Goal: Information Seeking & Learning: Compare options

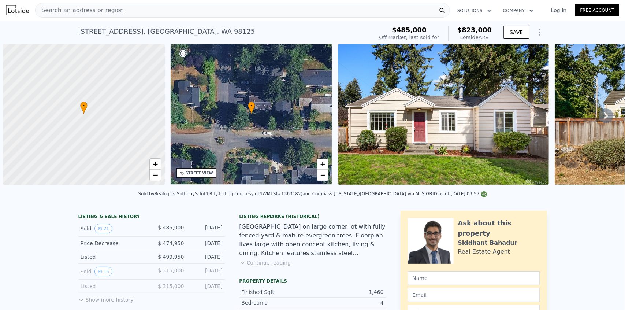
scroll to position [0, 3]
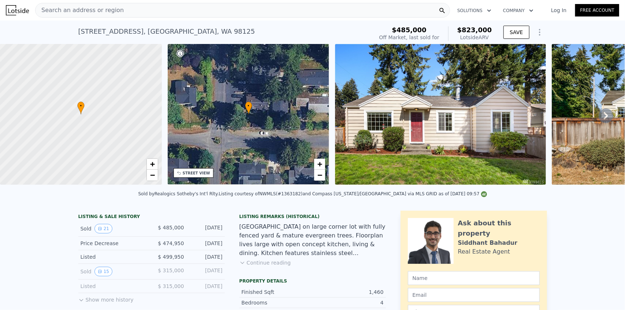
click at [482, 29] on span "$823,000" at bounding box center [474, 30] width 35 height 8
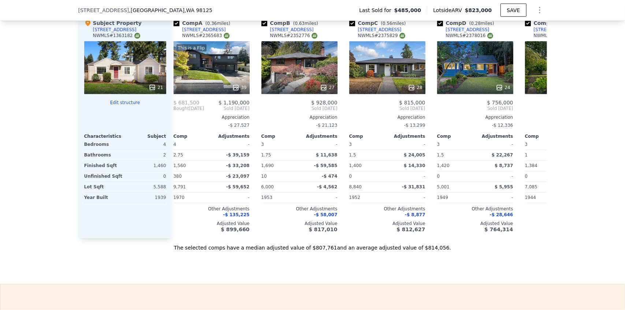
scroll to position [0, 1]
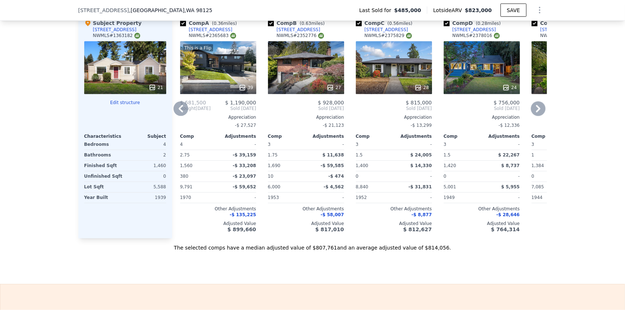
click at [334, 77] on div "27" at bounding box center [306, 67] width 76 height 53
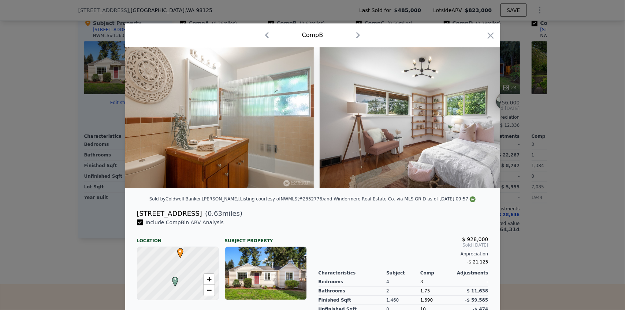
scroll to position [0, 2952]
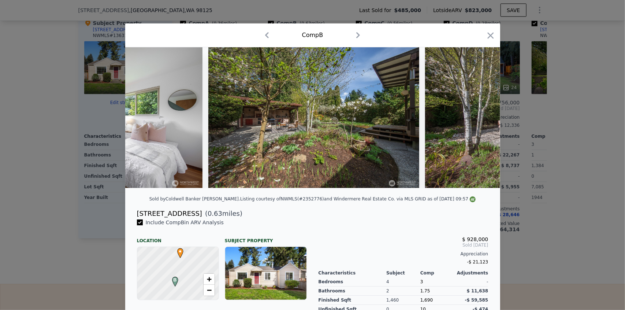
click at [494, 35] on div "Comp B" at bounding box center [312, 35] width 375 height 24
click at [488, 34] on icon "button" at bounding box center [490, 35] width 6 height 6
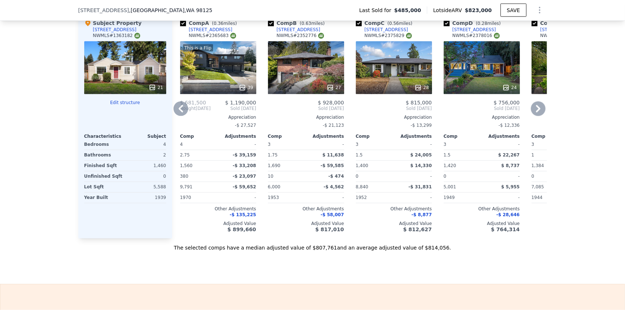
click at [384, 82] on div "28" at bounding box center [394, 67] width 76 height 53
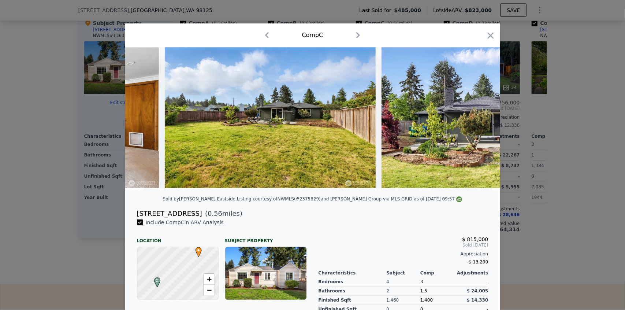
scroll to position [0, 5081]
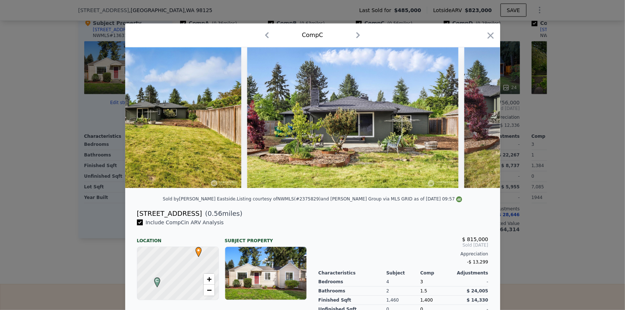
click at [491, 29] on div "Comp C" at bounding box center [312, 35] width 375 height 24
click at [487, 37] on icon "button" at bounding box center [490, 35] width 6 height 6
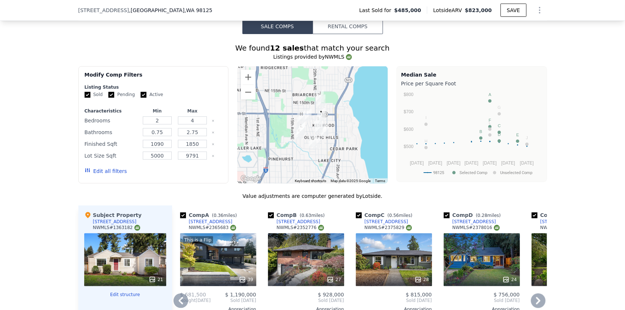
scroll to position [619, 0]
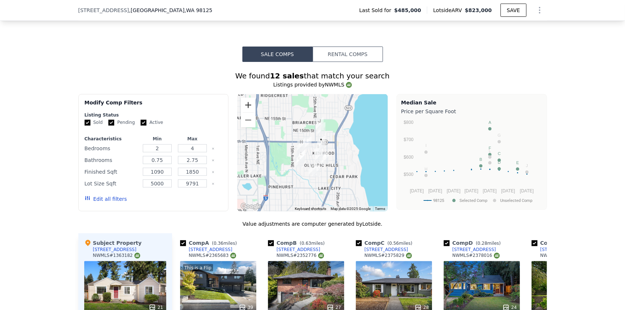
click at [250, 108] on button "Zoom in" at bounding box center [248, 105] width 15 height 15
click at [249, 107] on button "Zoom in" at bounding box center [248, 105] width 15 height 15
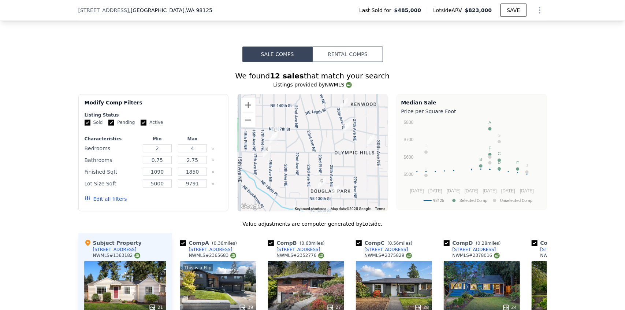
drag, startPoint x: 312, startPoint y: 182, endPoint x: 317, endPoint y: 128, distance: 54.1
click at [317, 128] on div at bounding box center [312, 152] width 150 height 117
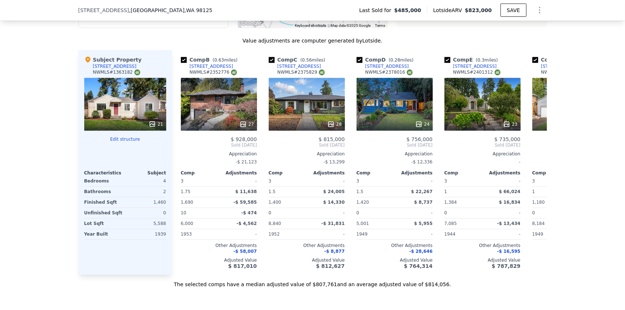
scroll to position [0, 89]
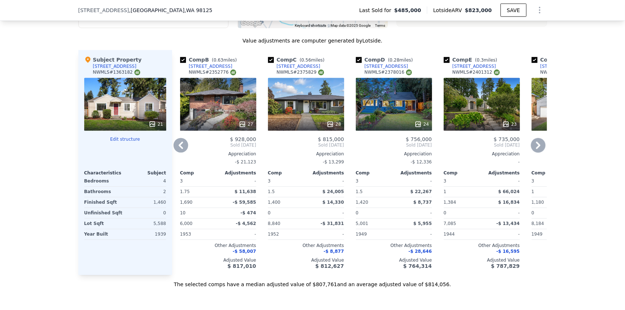
click at [402, 115] on div "24" at bounding box center [394, 104] width 76 height 53
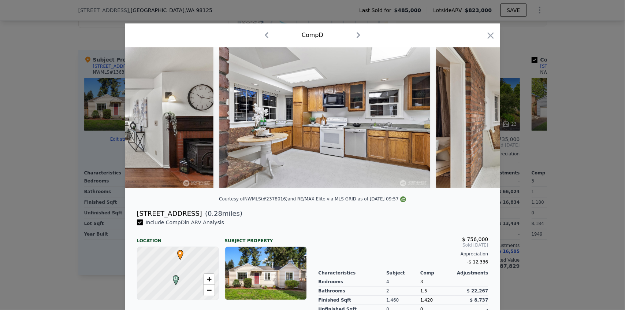
scroll to position [0, 1968]
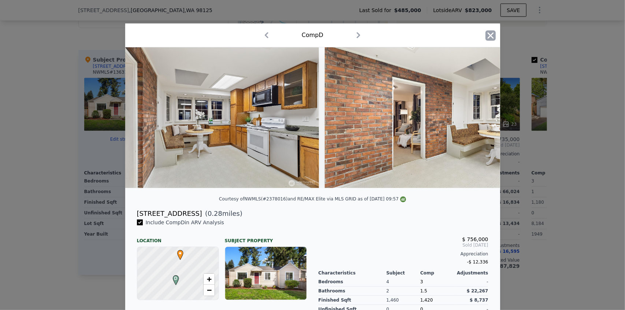
click at [485, 37] on icon "button" at bounding box center [490, 35] width 10 height 10
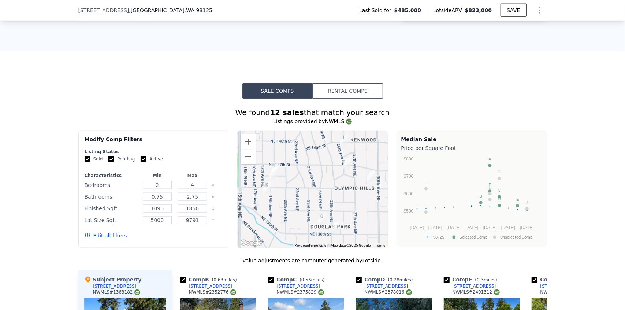
scroll to position [656, 0]
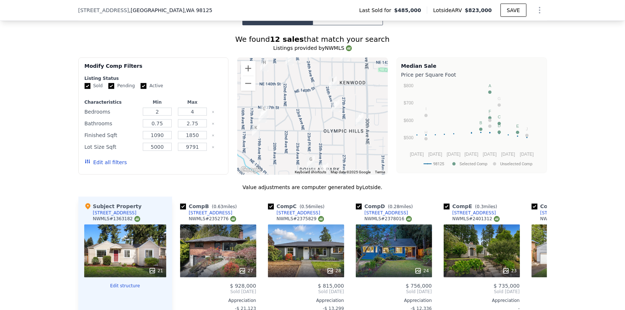
drag, startPoint x: 351, startPoint y: 120, endPoint x: 339, endPoint y: 137, distance: 21.5
click at [339, 137] on div at bounding box center [312, 115] width 150 height 117
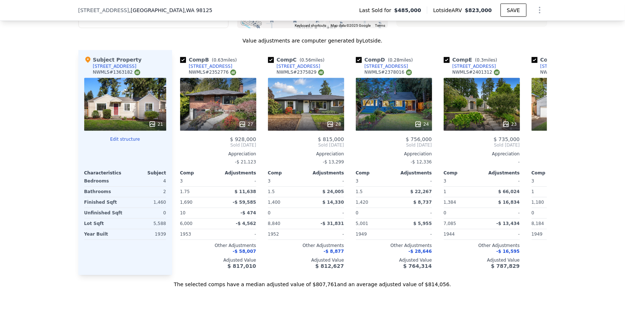
scroll to position [0, 0]
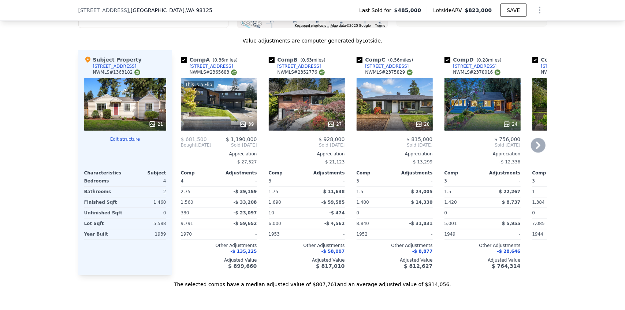
click at [224, 120] on div at bounding box center [219, 123] width 76 height 13
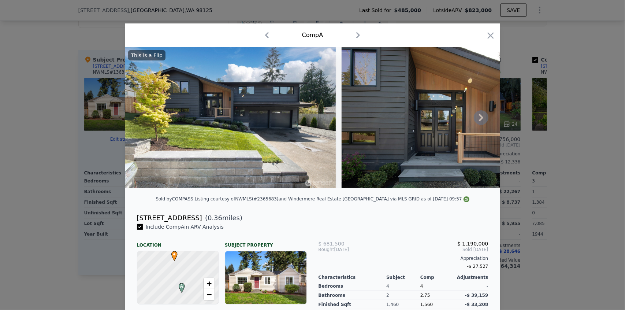
click at [243, 193] on div "This is a Flip" at bounding box center [312, 120] width 375 height 146
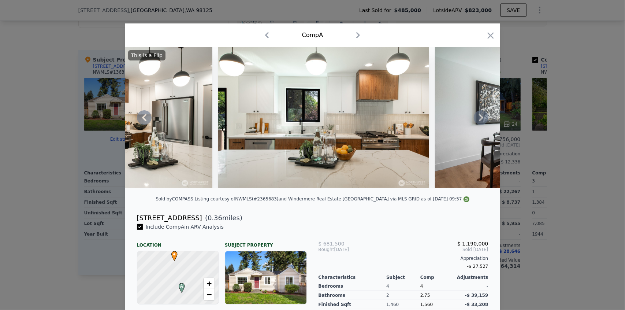
scroll to position [0, 1968]
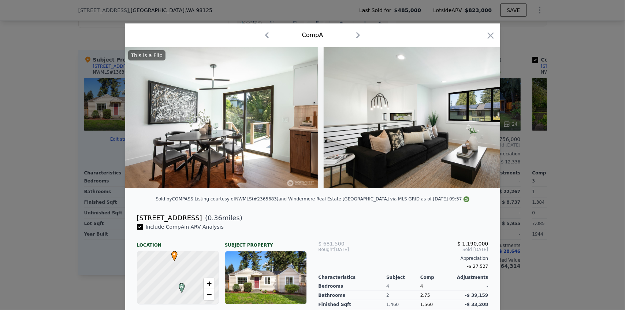
click at [292, 188] on div at bounding box center [312, 117] width 375 height 141
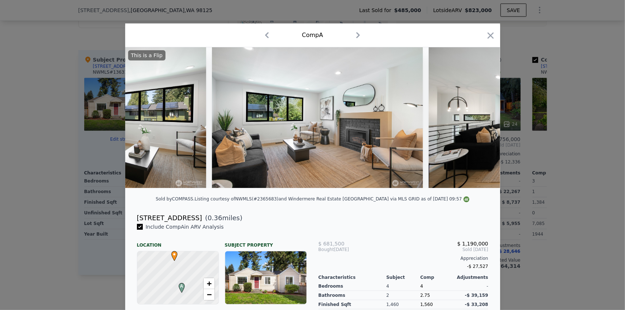
click at [292, 188] on div at bounding box center [312, 117] width 375 height 141
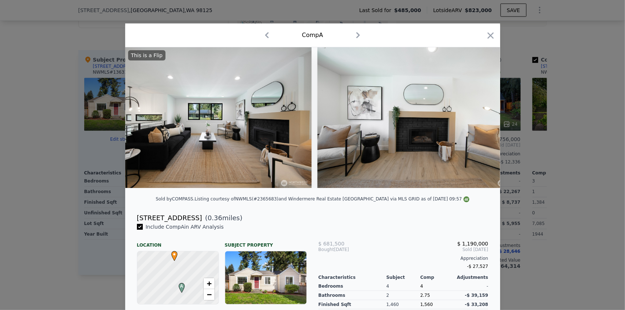
scroll to position [0, 2952]
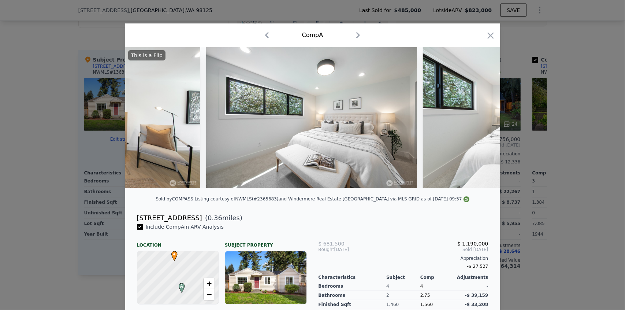
click at [292, 188] on div at bounding box center [312, 117] width 375 height 141
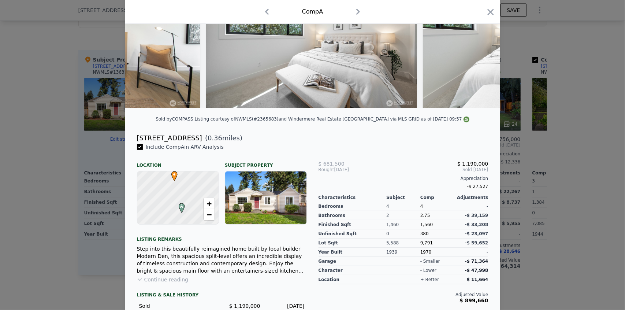
scroll to position [120, 0]
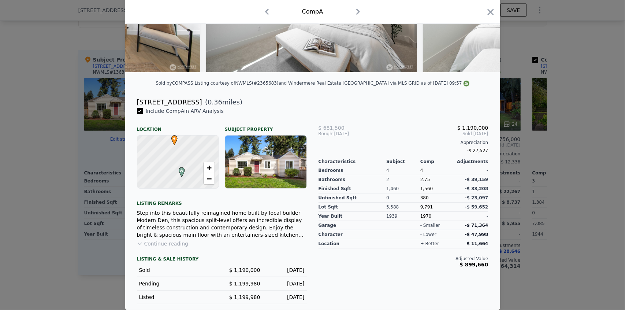
click at [191, 230] on div "Step into this beautifully reimagined home built by local builder Modern Den, t…" at bounding box center [222, 223] width 170 height 29
click at [481, 18] on div "Comp A" at bounding box center [312, 12] width 375 height 24
click at [485, 16] on icon "button" at bounding box center [490, 12] width 10 height 10
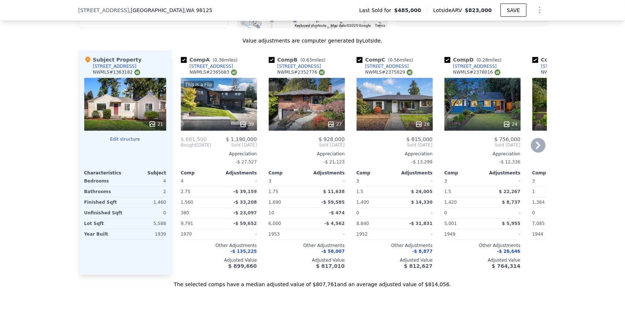
scroll to position [583, 0]
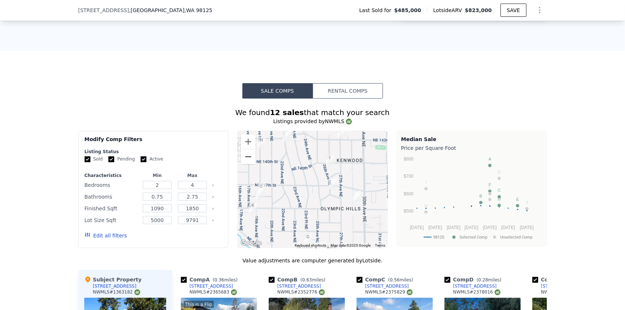
click at [247, 159] on button "Zoom out" at bounding box center [248, 156] width 15 height 15
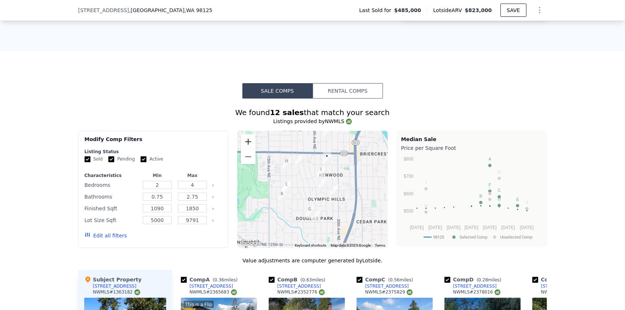
click at [242, 145] on button "Zoom in" at bounding box center [248, 141] width 15 height 15
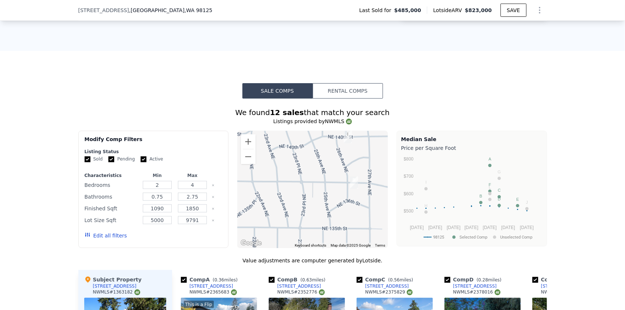
click at [250, 264] on div "Value adjustments are computer generated by Lotside ." at bounding box center [312, 260] width 469 height 7
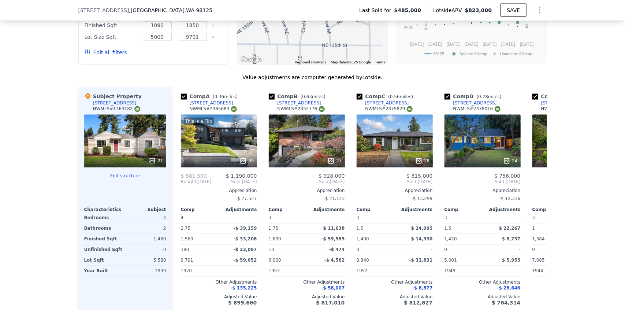
click at [51, 215] on div "We found 12 sales that match your search Listings provided by NWMLS Filters Map…" at bounding box center [312, 119] width 625 height 409
click at [193, 153] on div "This is a Flip 39" at bounding box center [219, 141] width 76 height 53
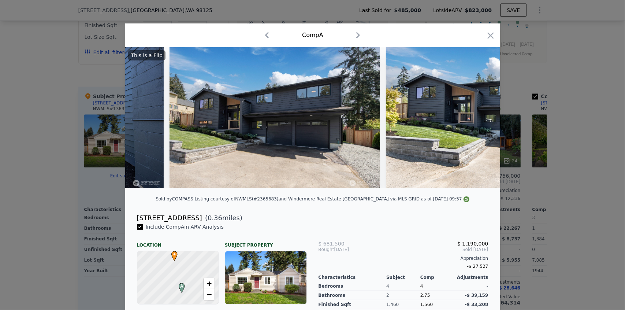
scroll to position [0, 8067]
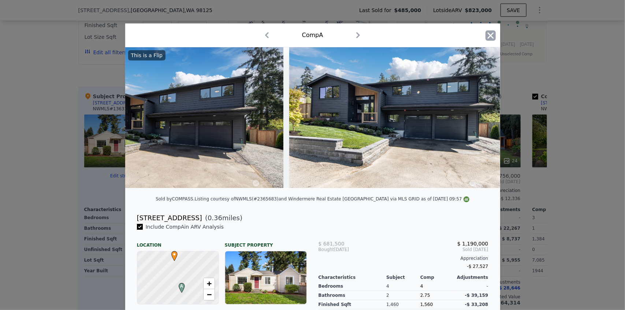
click at [488, 38] on icon "button" at bounding box center [490, 35] width 10 height 10
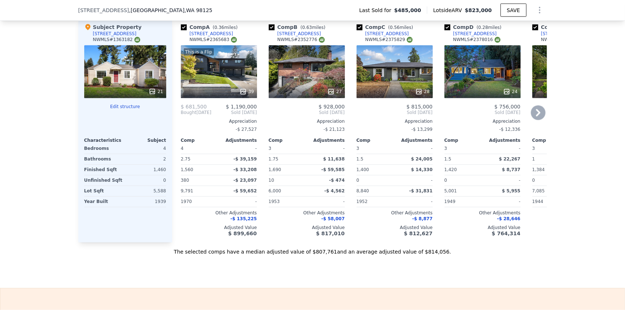
scroll to position [876, 0]
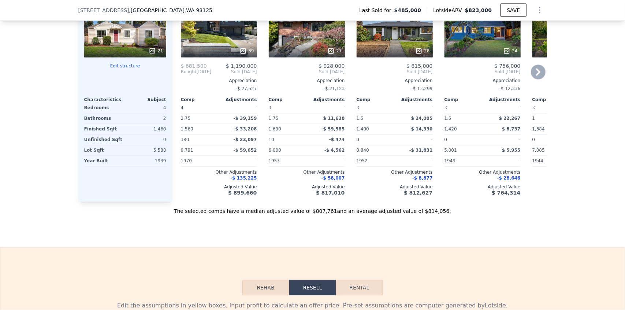
click at [266, 202] on div "Comp B ( 0.63 miles) [STREET_ADDRESS] # 2352776 27 $ 928,000 Sold [DATE] Apprec…" at bounding box center [307, 89] width 82 height 225
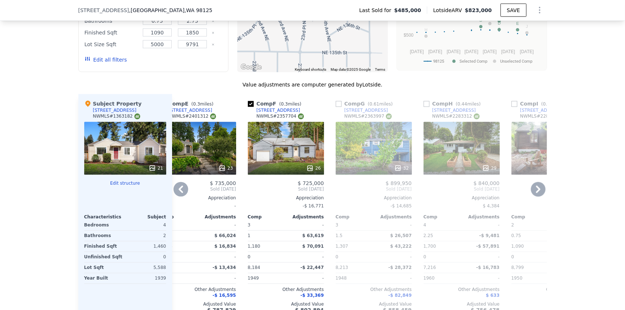
scroll to position [656, 0]
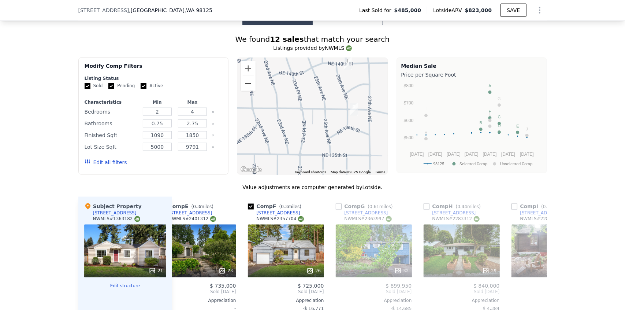
click at [245, 85] on button "Zoom out" at bounding box center [248, 83] width 15 height 15
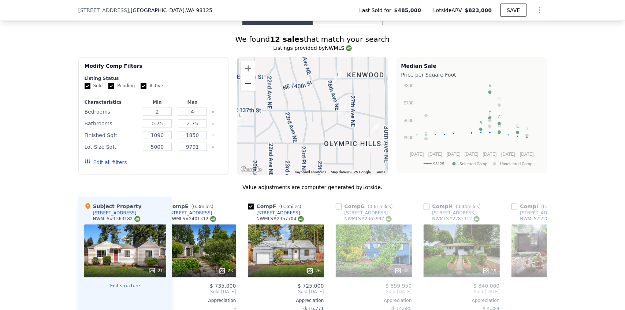
click at [245, 85] on button "Zoom out" at bounding box center [248, 83] width 15 height 15
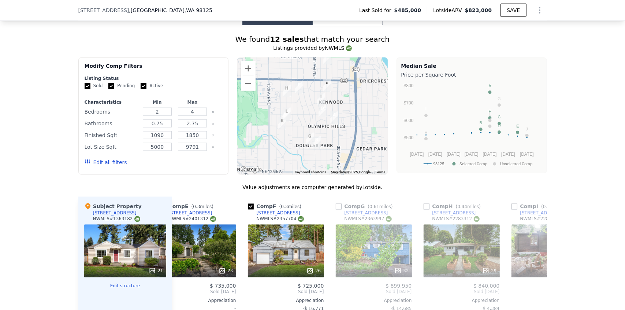
click at [302, 115] on div at bounding box center [312, 115] width 150 height 117
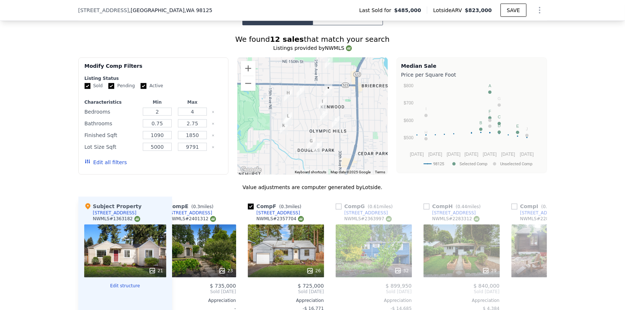
click at [320, 105] on img "2615 NE 140th St" at bounding box center [323, 104] width 14 height 18
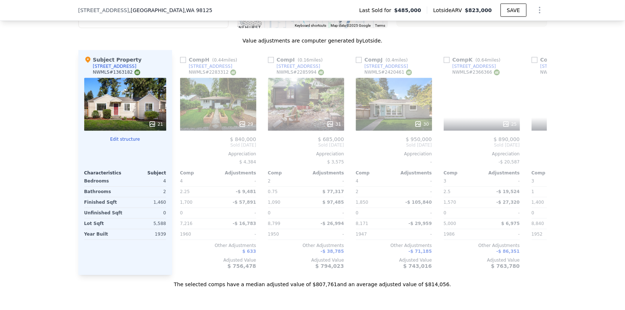
scroll to position [0, 697]
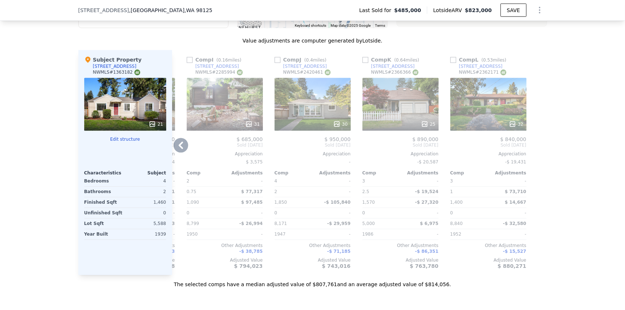
click at [467, 110] on div "32" at bounding box center [488, 104] width 76 height 53
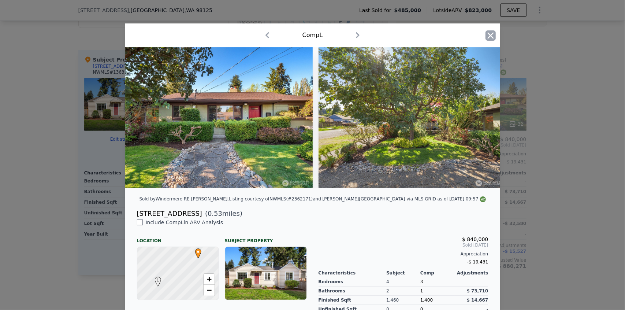
click at [490, 35] on icon "button" at bounding box center [490, 35] width 10 height 10
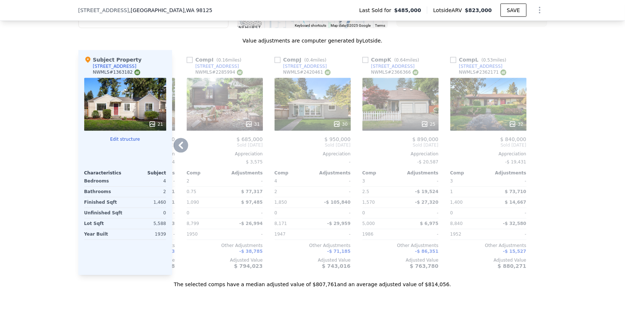
click at [295, 96] on div "30" at bounding box center [313, 104] width 76 height 53
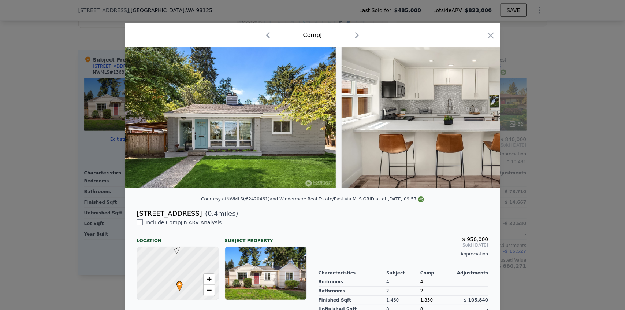
click at [93, 55] on div at bounding box center [312, 155] width 625 height 310
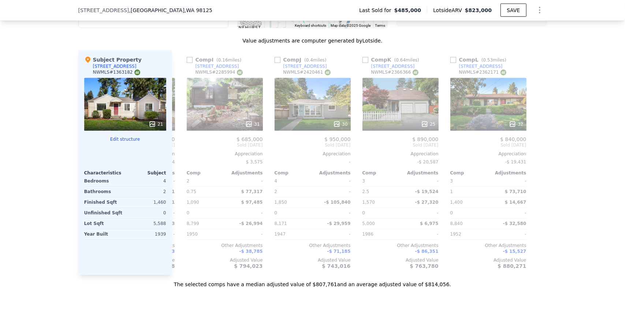
scroll to position [619, 0]
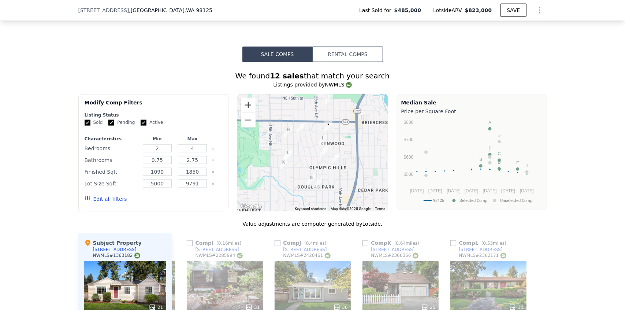
click at [243, 105] on button "Zoom in" at bounding box center [248, 105] width 15 height 15
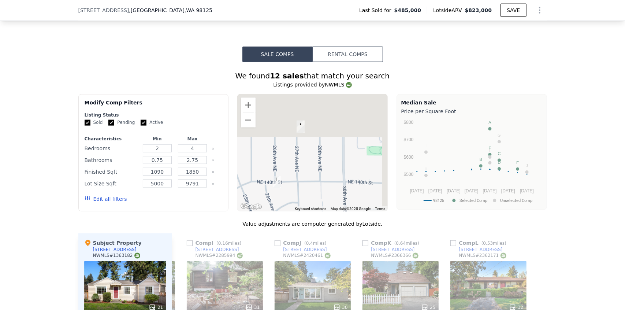
drag, startPoint x: 368, startPoint y: 126, endPoint x: 283, endPoint y: 198, distance: 110.8
click at [283, 198] on div at bounding box center [312, 152] width 150 height 117
